Goal: Information Seeking & Learning: Learn about a topic

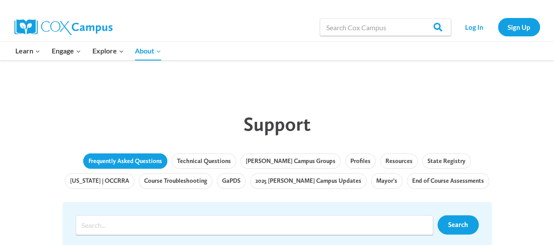
click at [123, 162] on link "Frequently Asked Questions" at bounding box center [125, 161] width 84 height 16
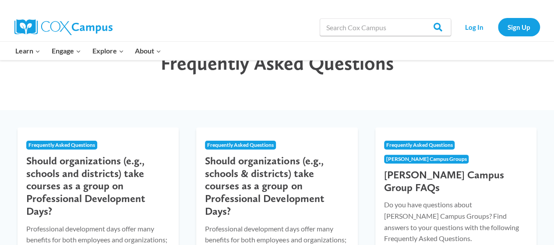
scroll to position [44, 0]
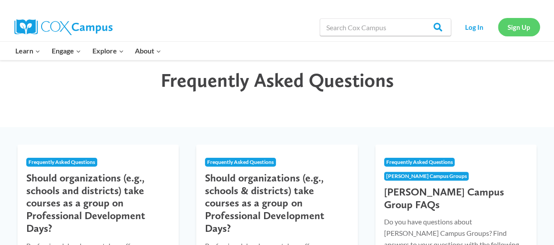
click at [515, 29] on link "Sign Up" at bounding box center [519, 27] width 42 height 18
